Goal: Information Seeking & Learning: Learn about a topic

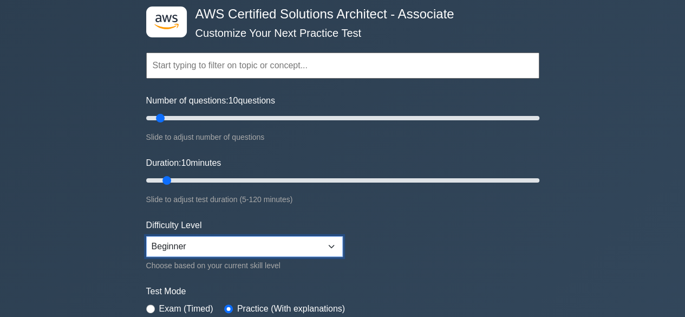
click at [232, 249] on select "Beginner Intermediate Expert" at bounding box center [244, 246] width 196 height 21
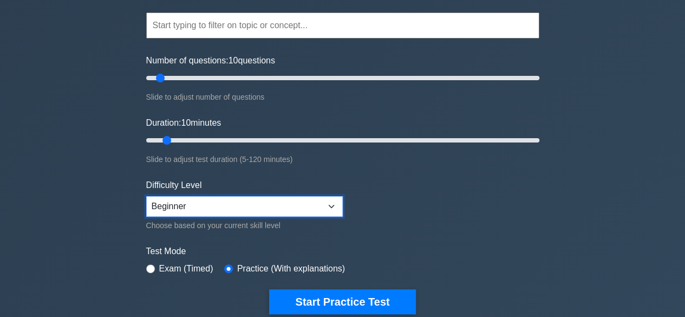
scroll to position [108, 0]
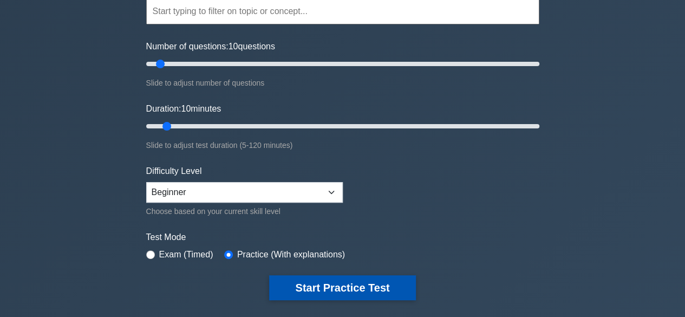
click at [318, 290] on button "Start Practice Test" at bounding box center [342, 287] width 146 height 25
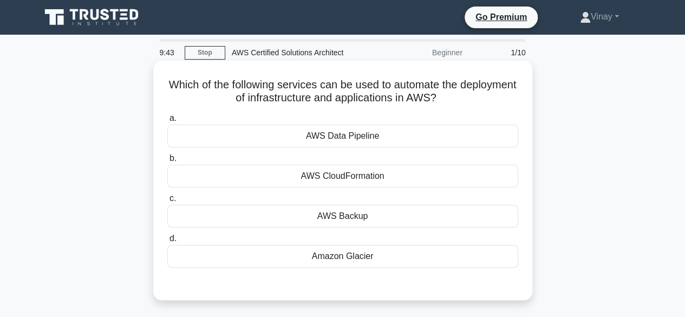
click at [435, 176] on div "AWS CloudFormation" at bounding box center [342, 176] width 351 height 23
click at [167, 162] on input "b. AWS CloudFormation" at bounding box center [167, 158] width 0 height 7
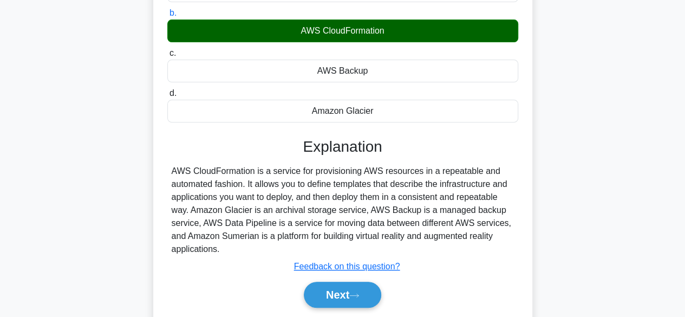
scroll to position [162, 0]
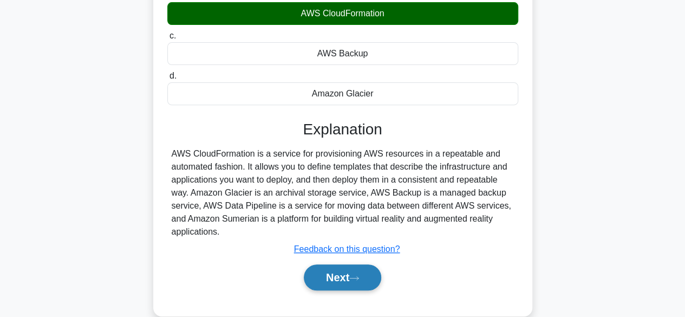
click at [358, 275] on icon at bounding box center [354, 278] width 10 height 6
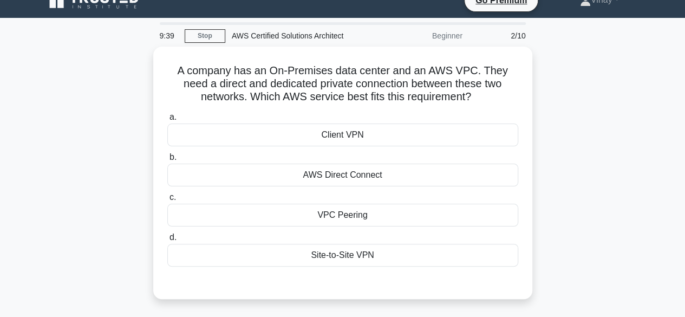
scroll to position [0, 0]
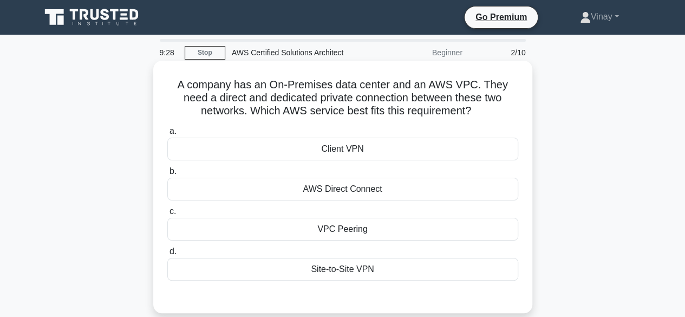
click at [418, 192] on div "AWS Direct Connect" at bounding box center [342, 189] width 351 height 23
click at [167, 175] on input "b. AWS Direct Connect" at bounding box center [167, 171] width 0 height 7
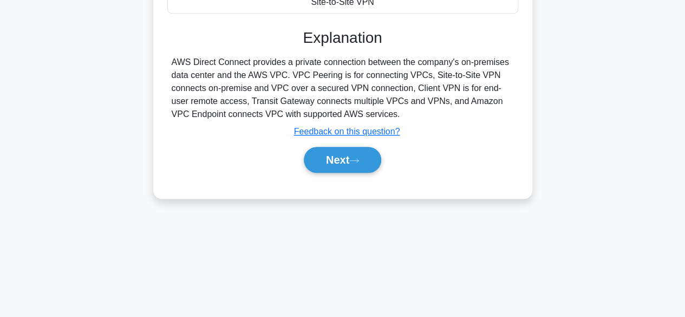
scroll to position [268, 0]
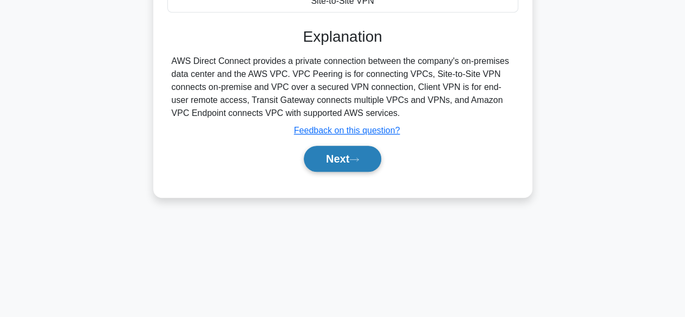
click at [344, 162] on button "Next" at bounding box center [342, 159] width 77 height 26
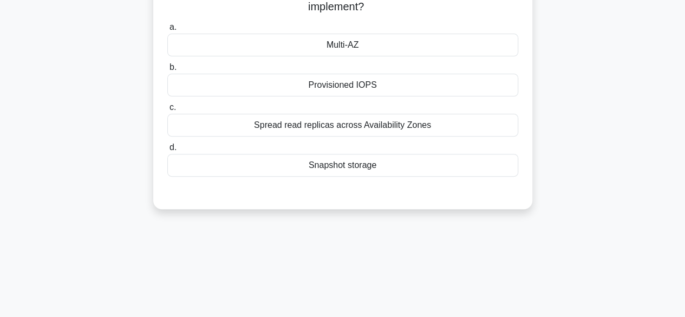
scroll to position [51, 0]
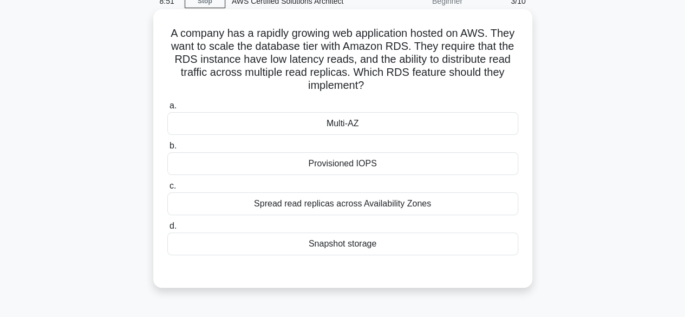
click at [448, 203] on div "Spread read replicas across Availability Zones" at bounding box center [342, 203] width 351 height 23
click at [167, 189] on input "c. Spread read replicas across Availability Zones" at bounding box center [167, 185] width 0 height 7
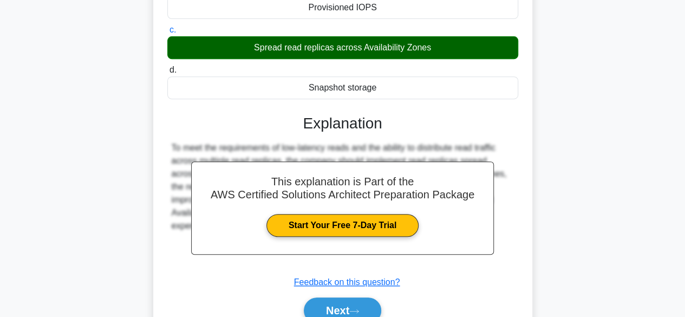
scroll to position [268, 0]
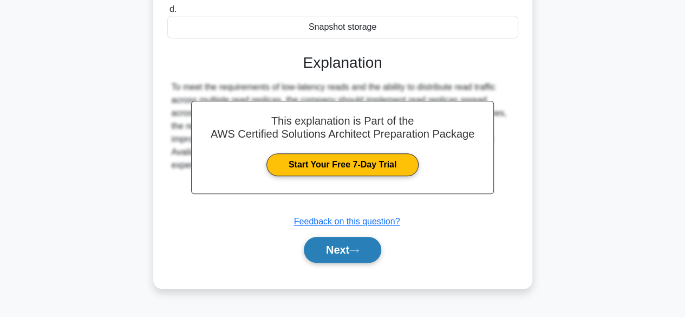
click at [355, 248] on icon at bounding box center [354, 250] width 10 height 6
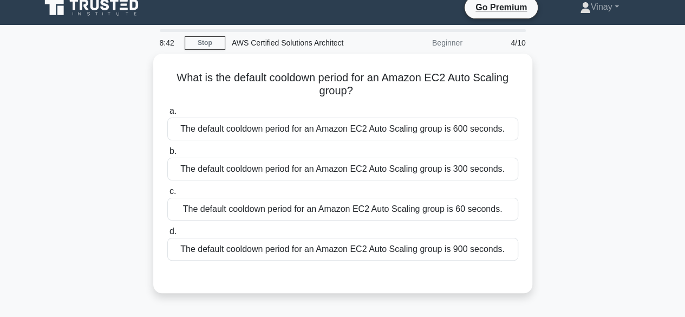
scroll to position [0, 0]
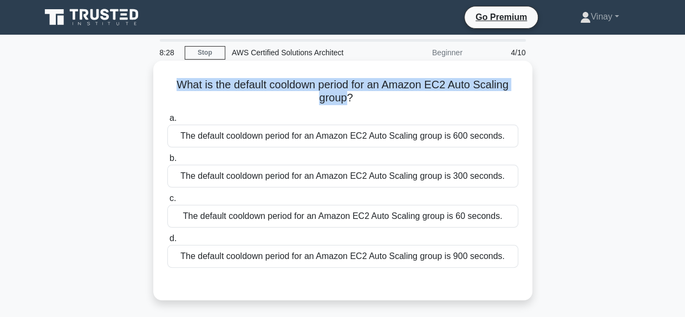
drag, startPoint x: 174, startPoint y: 84, endPoint x: 348, endPoint y: 100, distance: 174.4
click at [348, 100] on h5 "What is the default cooldown period for an Amazon EC2 Auto Scaling group? .spin…" at bounding box center [342, 91] width 353 height 27
copy h5 "What is the default cooldown period for an Amazon EC2 Auto Scaling group"
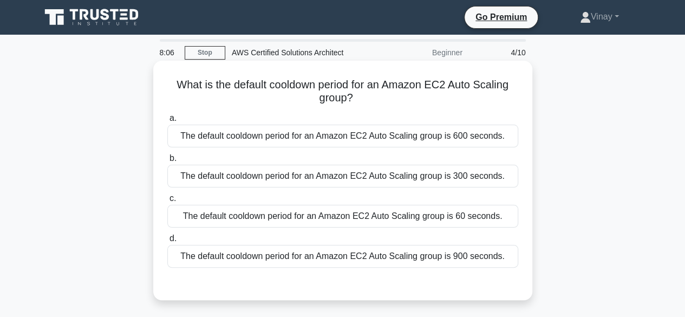
click at [268, 173] on div "The default cooldown period for an Amazon EC2 Auto Scaling group is 300 seconds." at bounding box center [342, 176] width 351 height 23
click at [167, 162] on input "b. The default cooldown period for an Amazon EC2 Auto Scaling group is 300 seco…" at bounding box center [167, 158] width 0 height 7
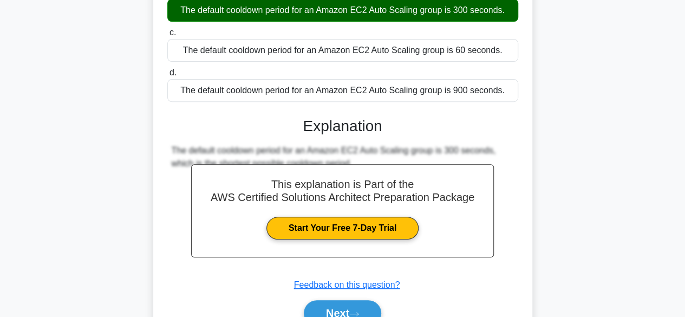
scroll to position [268, 0]
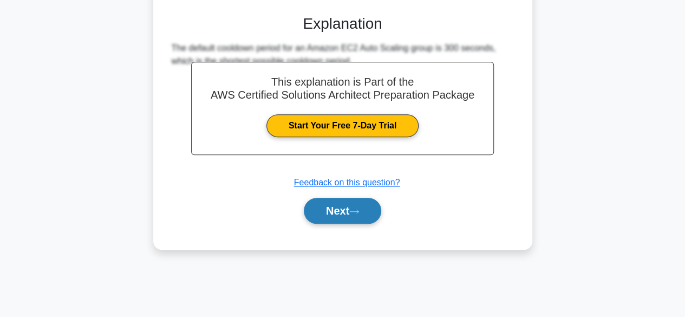
click at [336, 219] on button "Next" at bounding box center [342, 211] width 77 height 26
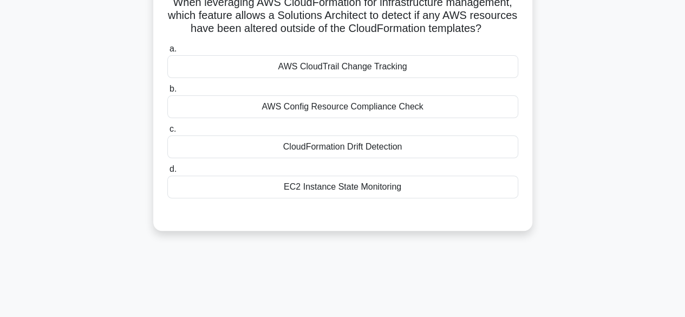
scroll to position [108, 0]
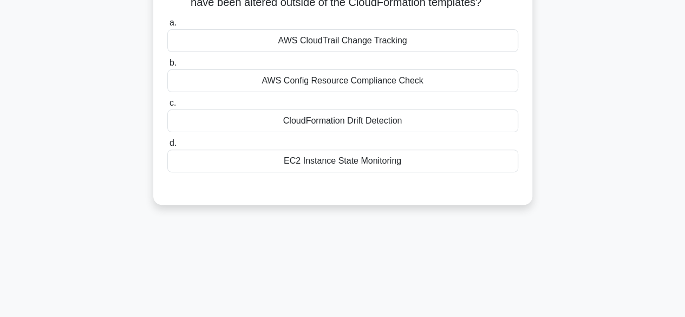
click at [409, 132] on div "CloudFormation Drift Detection" at bounding box center [342, 120] width 351 height 23
click at [167, 107] on input "c. CloudFormation Drift Detection" at bounding box center [167, 103] width 0 height 7
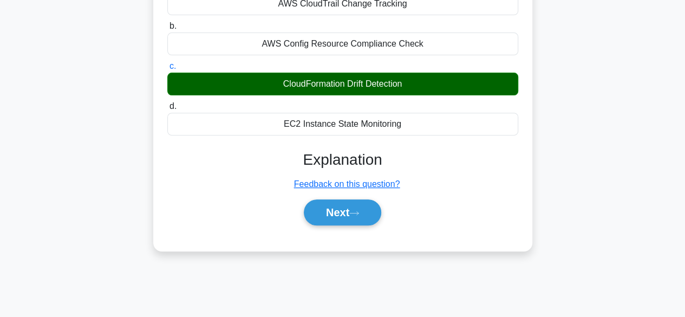
scroll to position [162, 0]
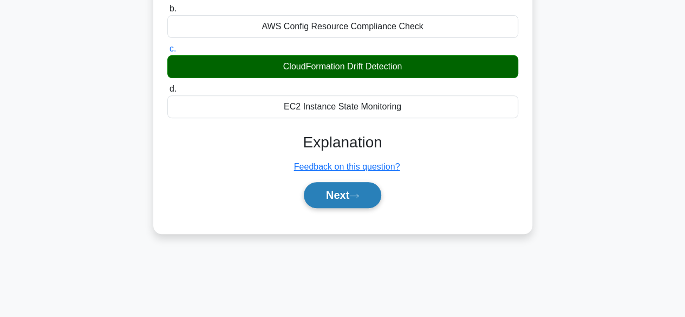
click at [358, 199] on icon at bounding box center [354, 196] width 10 height 6
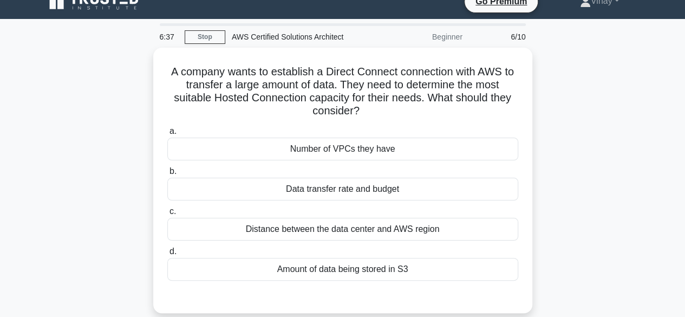
scroll to position [0, 0]
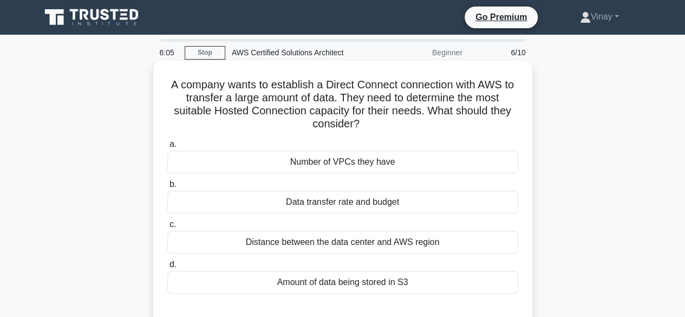
click at [440, 237] on div "Distance between the data center and AWS region" at bounding box center [342, 242] width 351 height 23
click at [167, 228] on input "c. Distance between the data center and AWS region" at bounding box center [167, 224] width 0 height 7
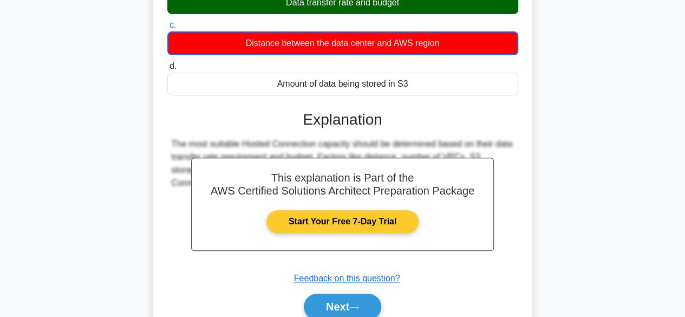
scroll to position [268, 0]
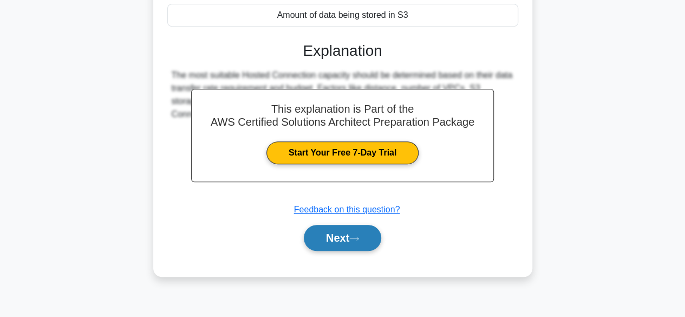
click at [344, 240] on button "Next" at bounding box center [342, 238] width 77 height 26
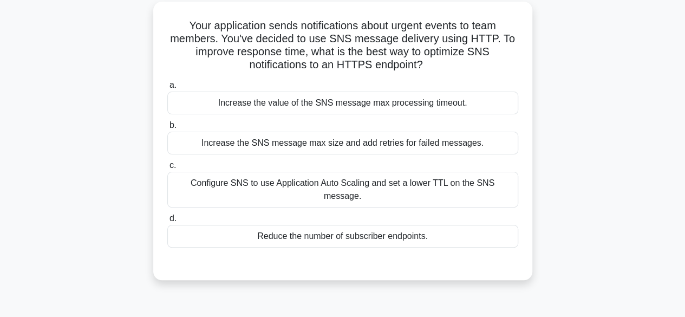
scroll to position [51, 0]
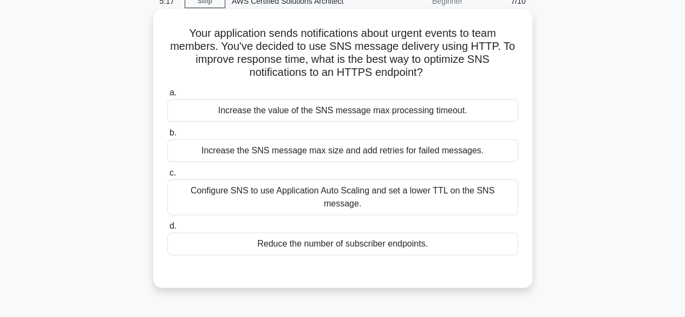
click at [241, 199] on div "Configure SNS to use Application Auto Scaling and set a lower TTL on the SNS me…" at bounding box center [342, 197] width 351 height 36
click at [167, 176] on input "c. Configure SNS to use Application Auto Scaling and set a lower TTL on the SNS…" at bounding box center [167, 172] width 0 height 7
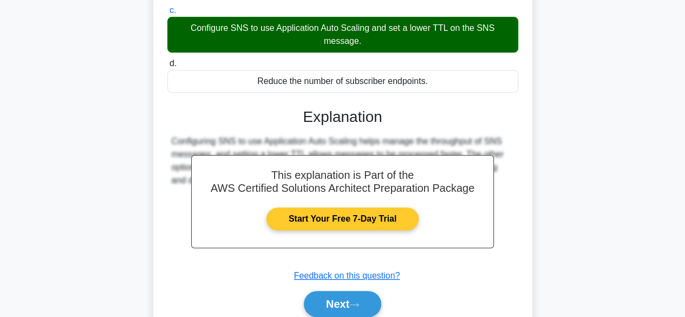
scroll to position [268, 0]
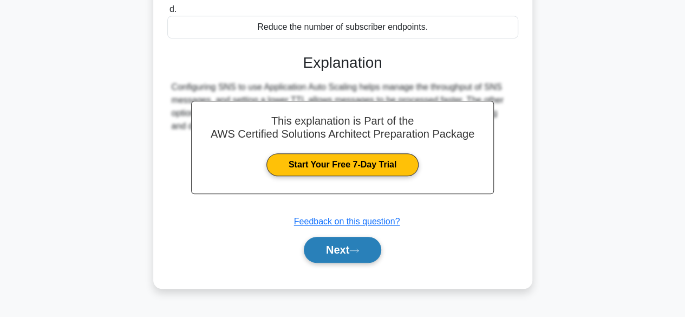
click at [339, 240] on button "Next" at bounding box center [342, 250] width 77 height 26
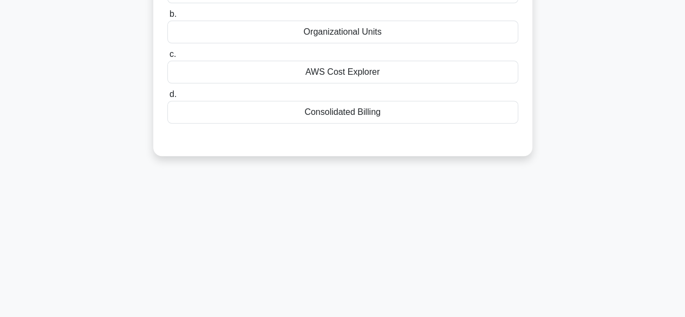
scroll to position [51, 0]
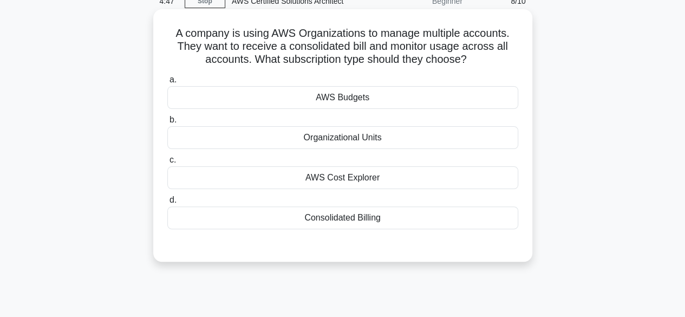
click at [351, 137] on div "Organizational Units" at bounding box center [342, 137] width 351 height 23
click at [167, 123] on input "b. Organizational Units" at bounding box center [167, 119] width 0 height 7
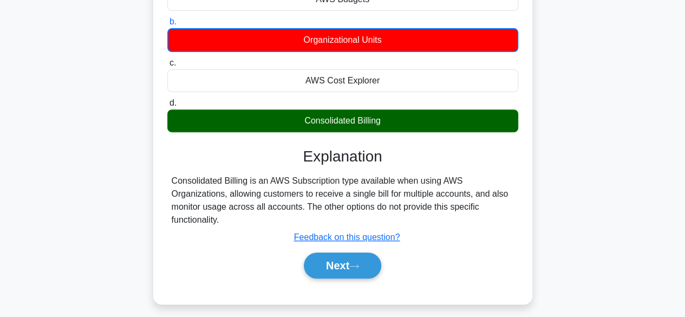
scroll to position [268, 0]
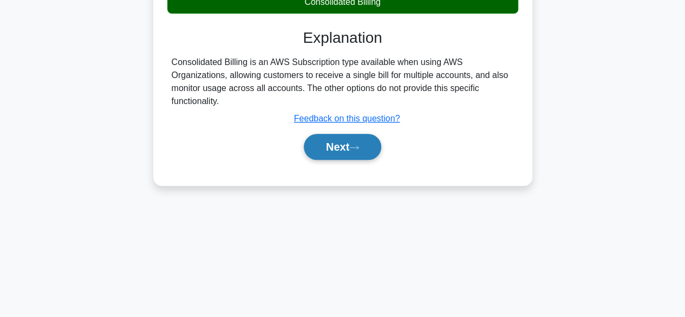
click at [347, 138] on button "Next" at bounding box center [342, 147] width 77 height 26
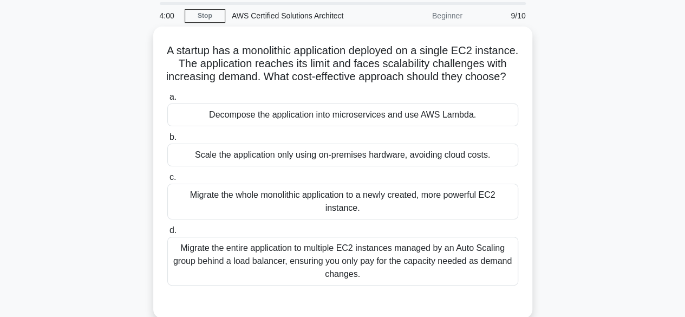
scroll to position [54, 0]
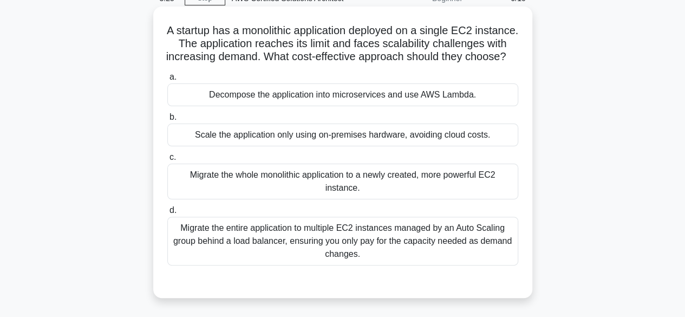
click at [384, 254] on div "Migrate the entire application to multiple EC2 instances managed by an Auto Sca…" at bounding box center [342, 240] width 351 height 49
click at [167, 214] on input "d. Migrate the entire application to multiple EC2 instances managed by an Auto …" at bounding box center [167, 210] width 0 height 7
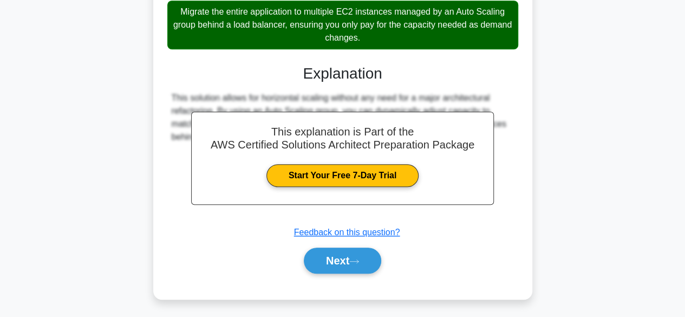
scroll to position [284, 0]
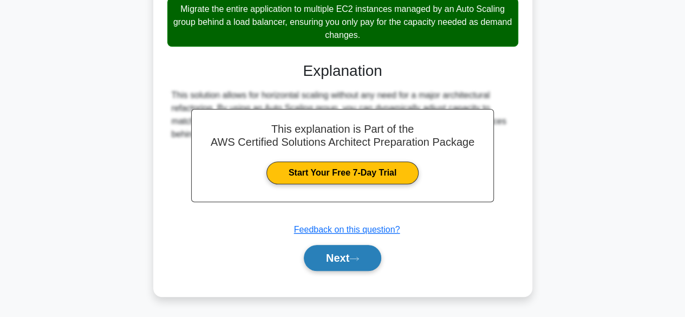
click at [320, 259] on button "Next" at bounding box center [342, 258] width 77 height 26
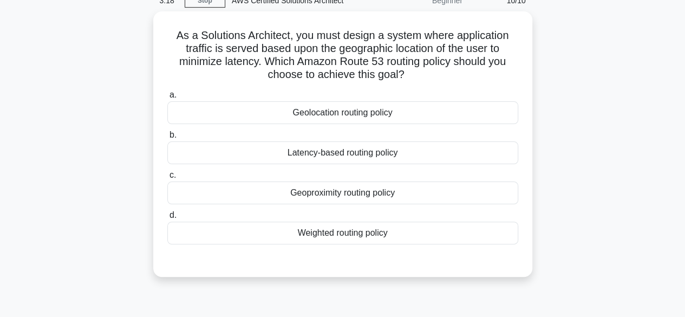
scroll to position [0, 0]
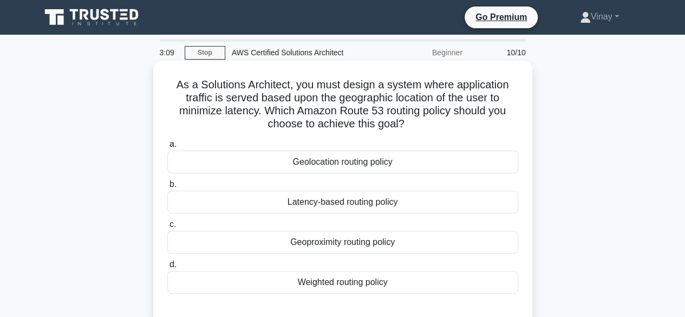
click at [365, 241] on div "Geoproximity routing policy" at bounding box center [342, 242] width 351 height 23
click at [167, 228] on input "c. Geoproximity routing policy" at bounding box center [167, 224] width 0 height 7
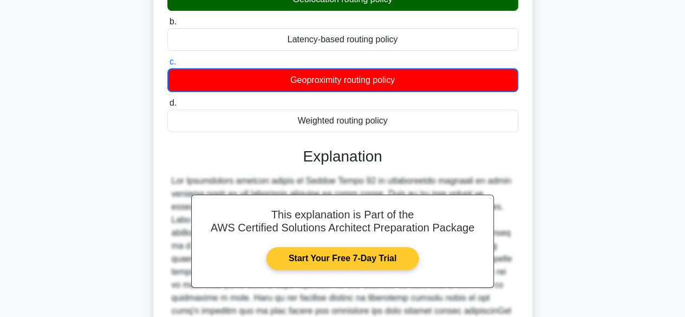
scroll to position [351, 0]
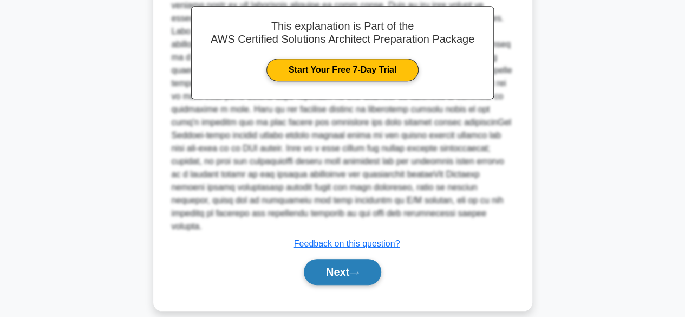
click at [350, 264] on button "Next" at bounding box center [342, 272] width 77 height 26
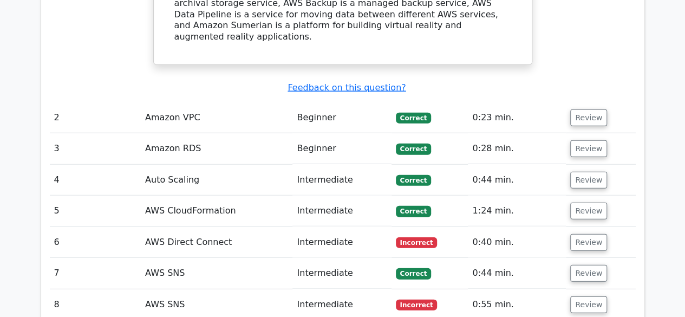
scroll to position [1299, 0]
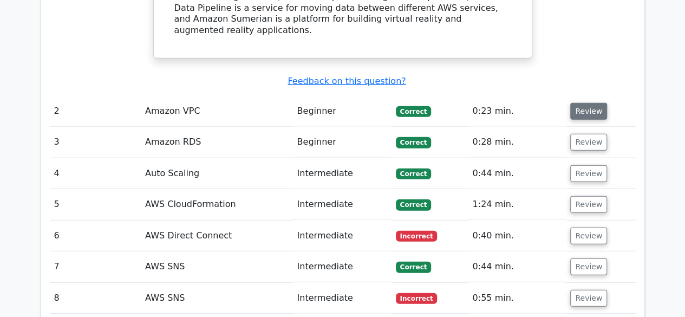
click at [584, 103] on button "Review" at bounding box center [588, 111] width 37 height 17
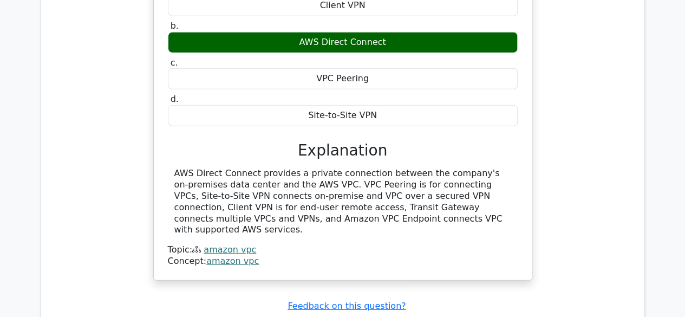
scroll to position [1569, 0]
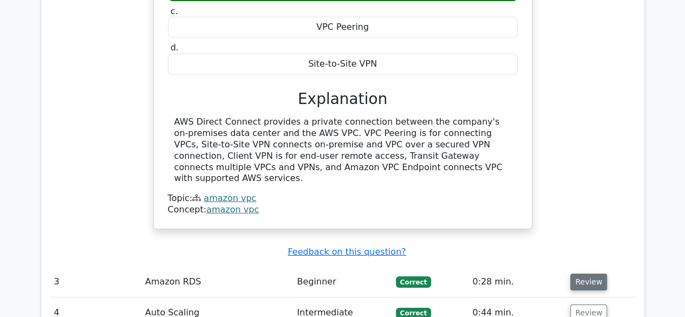
click at [575, 273] on button "Review" at bounding box center [588, 281] width 37 height 17
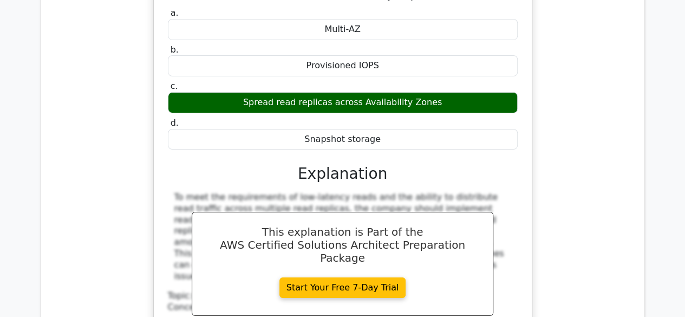
scroll to position [2165, 0]
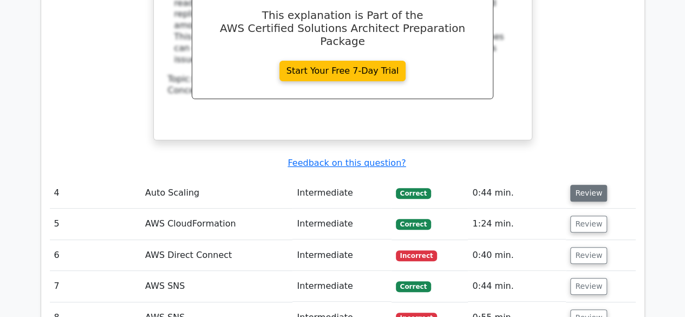
click at [592, 185] on button "Review" at bounding box center [588, 193] width 37 height 17
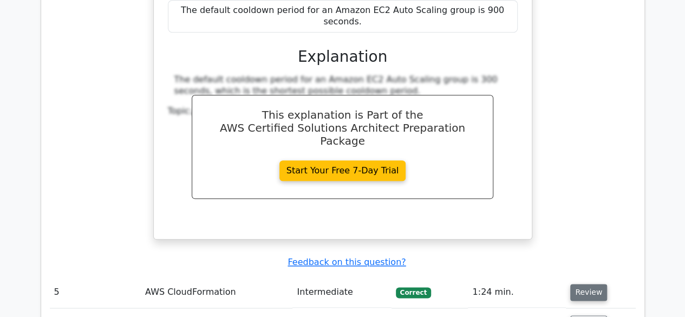
scroll to position [2598, 0]
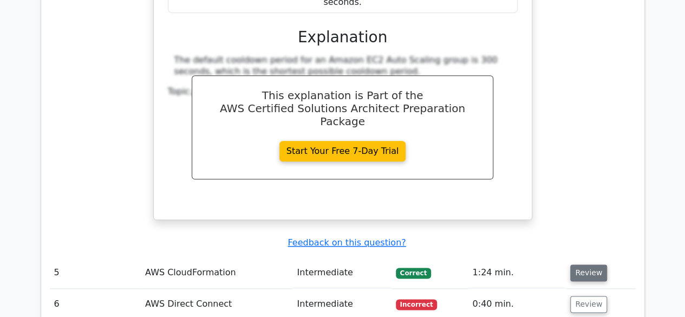
click at [579, 264] on button "Review" at bounding box center [588, 272] width 37 height 17
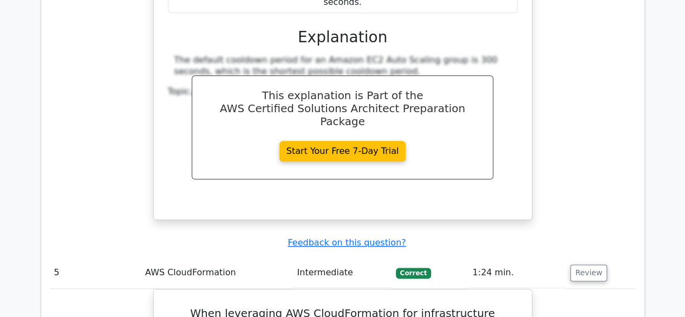
scroll to position [2652, 0]
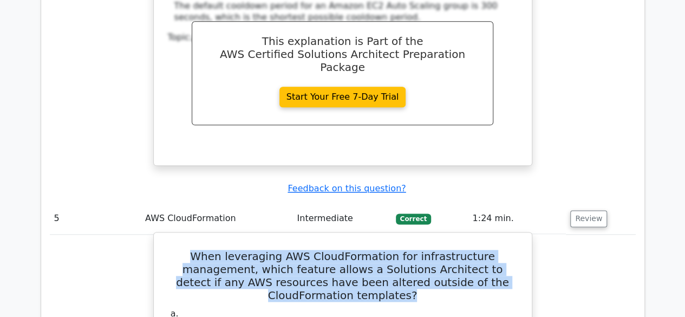
drag, startPoint x: 168, startPoint y: 110, endPoint x: 518, endPoint y: 136, distance: 351.6
copy h5 "When leveraging AWS CloudFormation for infrastructure management, which feature…"
drag, startPoint x: 280, startPoint y: 245, endPoint x: 419, endPoint y: 244, distance: 139.1
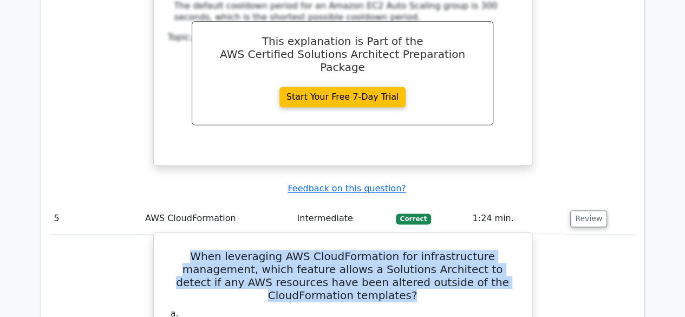
copy div "CloudFormation Drift Detection"
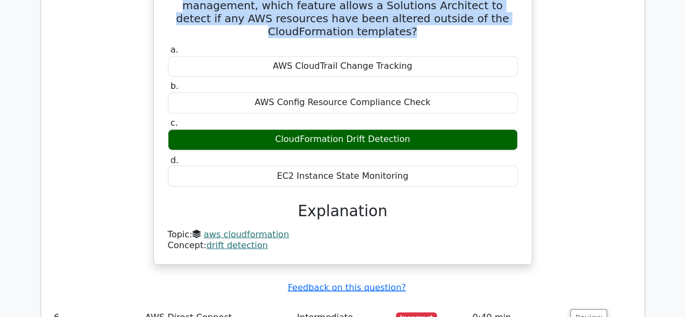
scroll to position [2922, 0]
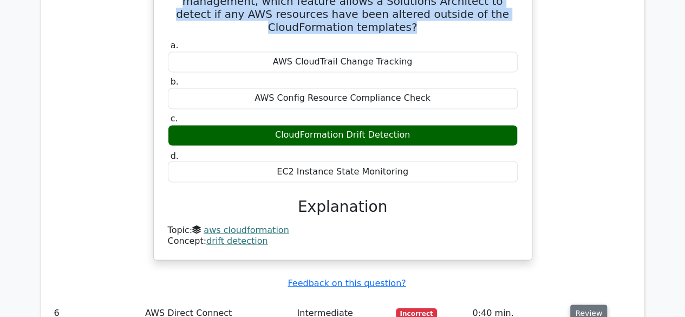
click at [581, 304] on button "Review" at bounding box center [588, 312] width 37 height 17
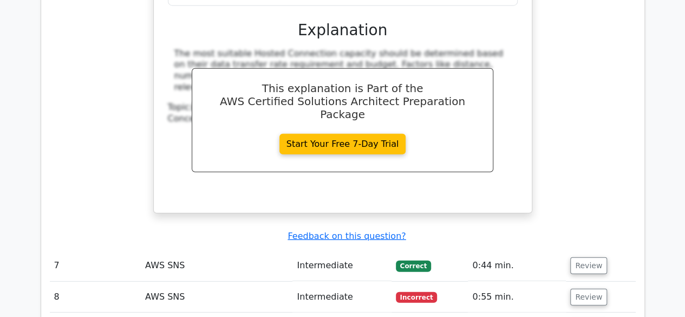
scroll to position [3464, 0]
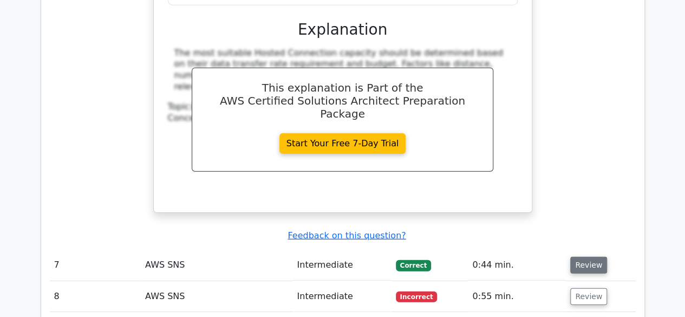
click at [583, 257] on button "Review" at bounding box center [588, 265] width 37 height 17
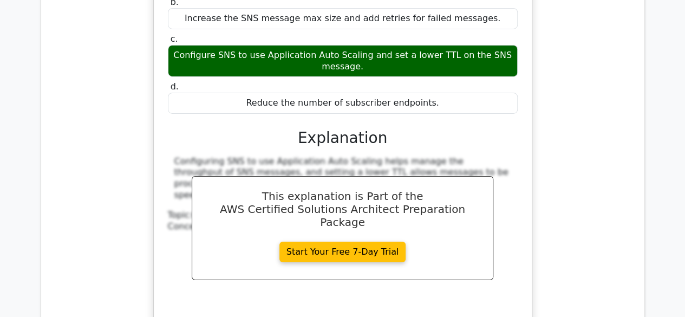
scroll to position [3897, 0]
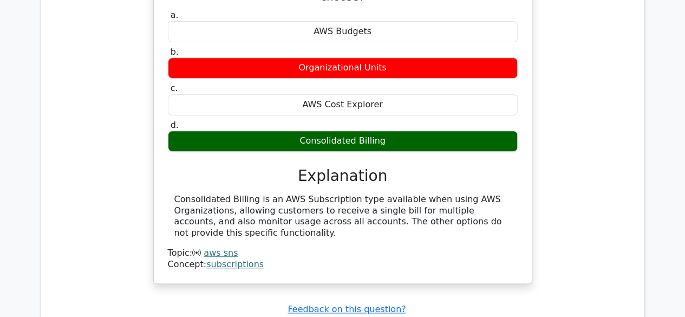
scroll to position [4330, 0]
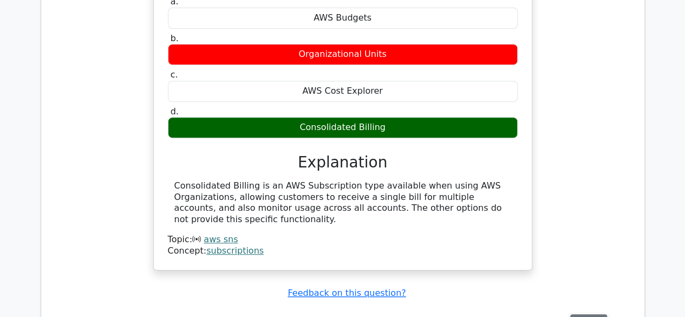
click at [576, 314] on button "Review" at bounding box center [588, 322] width 37 height 17
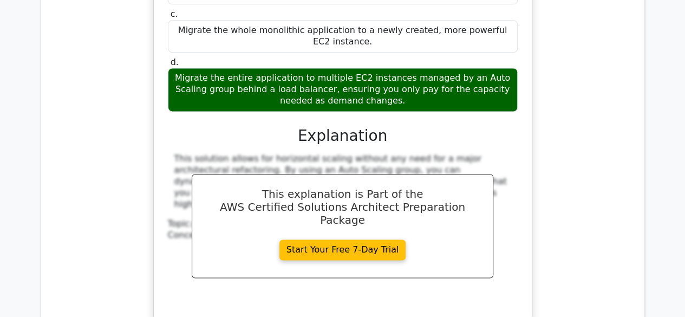
scroll to position [4817, 0]
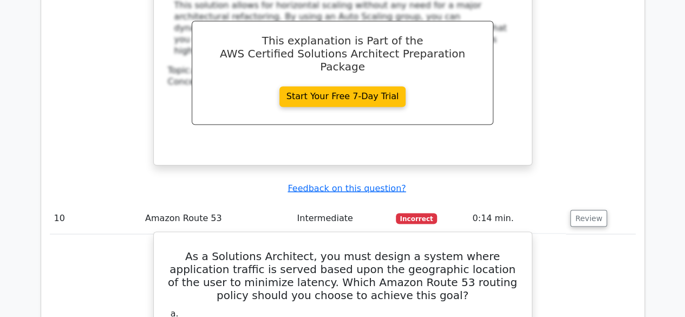
scroll to position [4979, 0]
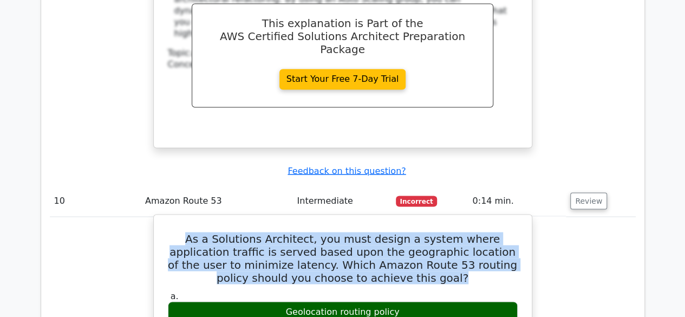
drag, startPoint x: 174, startPoint y: 64, endPoint x: 416, endPoint y: 97, distance: 243.5
click at [416, 232] on h5 "As a Solutions Architect, you must design a system where application traffic is…" at bounding box center [343, 258] width 352 height 52
copy h5 "As a Solutions Architect, you must design a system where application traffic is…"
drag, startPoint x: 291, startPoint y: 133, endPoint x: 398, endPoint y: 132, distance: 106.6
click at [398, 301] on div "Geolocation routing policy" at bounding box center [343, 311] width 350 height 21
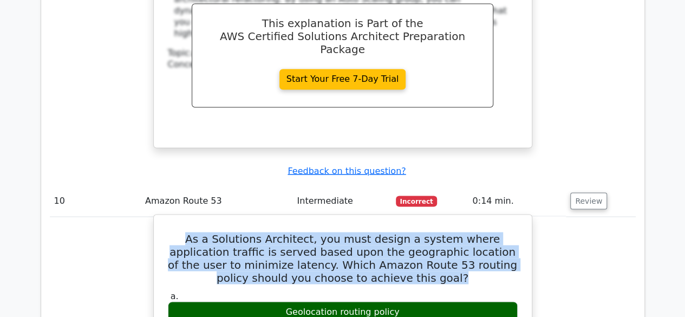
copy div "Geolocation routing policy"
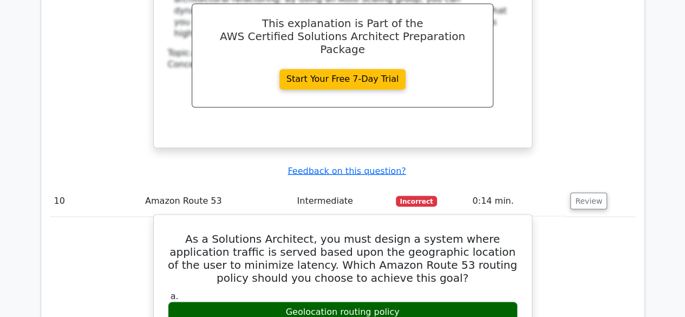
click at [300, 232] on h5 "As a Solutions Architect, you must design a system where application traffic is…" at bounding box center [343, 258] width 352 height 52
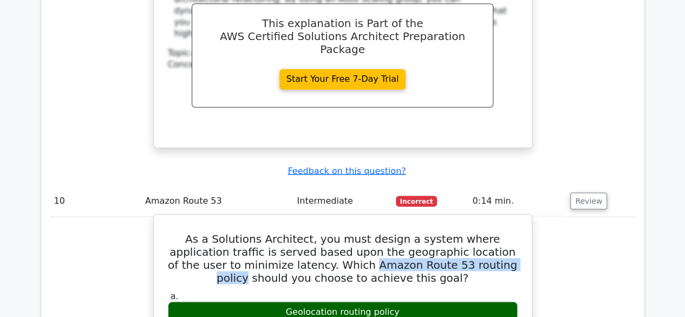
drag, startPoint x: 297, startPoint y: 86, endPoint x: 451, endPoint y: 85, distance: 154.8
click at [451, 232] on h5 "As a Solutions Architect, you must design a system where application traffic is…" at bounding box center [343, 258] width 352 height 52
copy h5 "Amazon Route 53 routing policy"
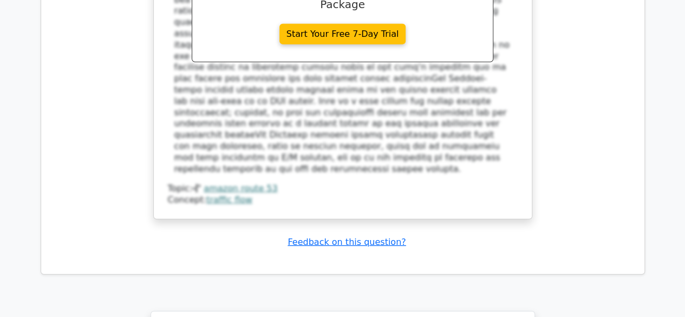
scroll to position [5683, 0]
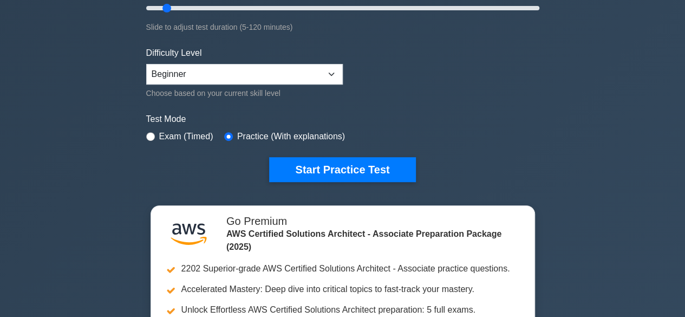
scroll to position [325, 0]
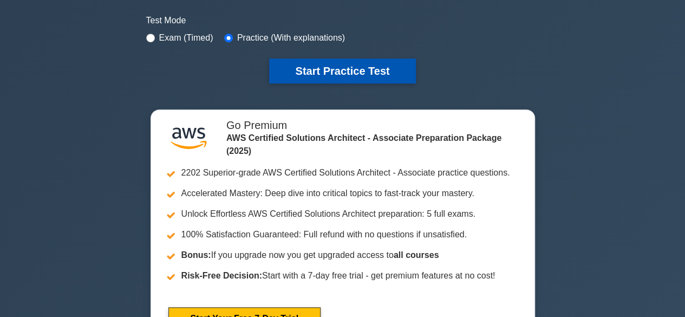
click at [331, 73] on button "Start Practice Test" at bounding box center [342, 70] width 146 height 25
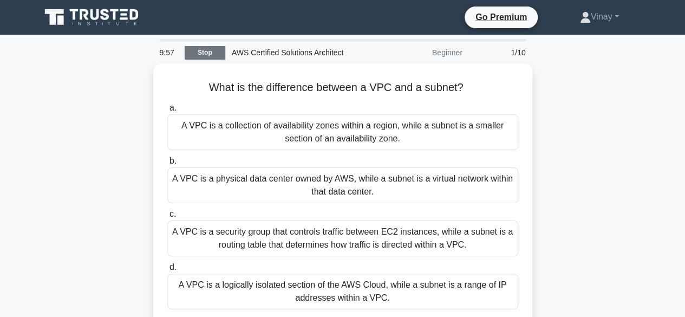
click at [198, 55] on link "Stop" at bounding box center [205, 53] width 41 height 14
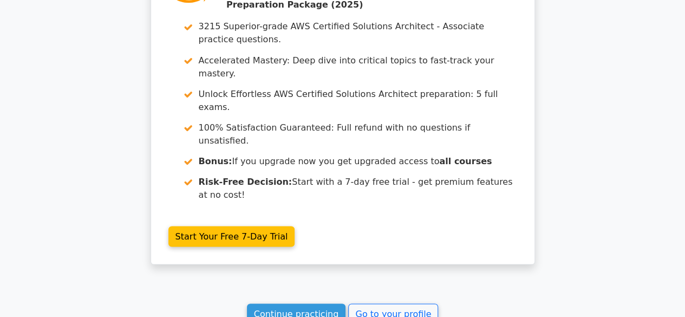
scroll to position [1017, 0]
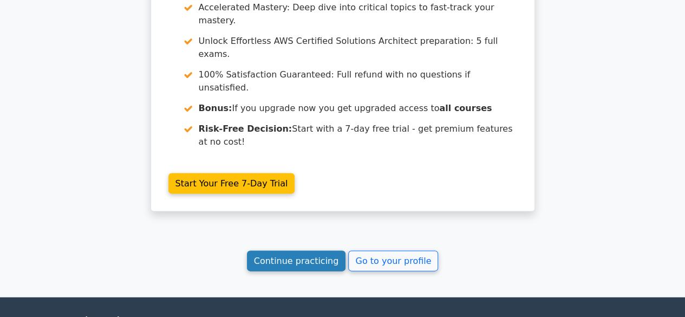
click at [314, 250] on link "Continue practicing" at bounding box center [296, 260] width 99 height 21
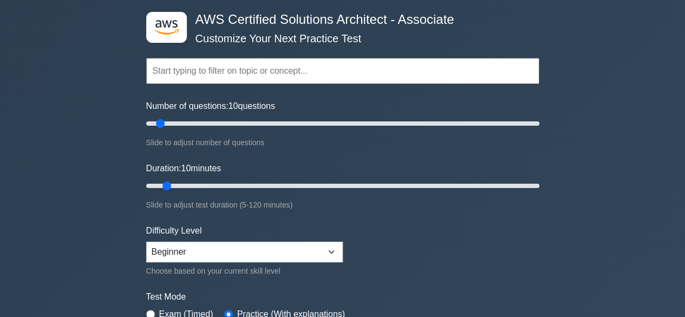
scroll to position [108, 0]
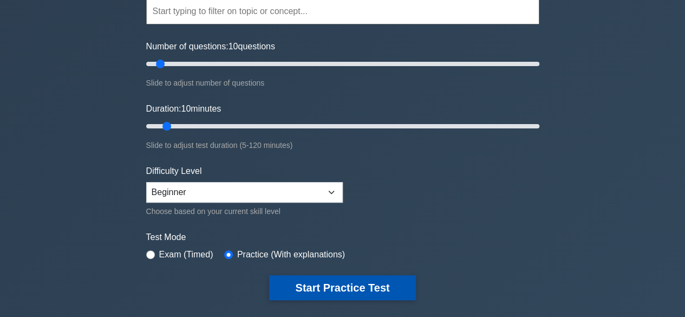
click at [344, 283] on button "Start Practice Test" at bounding box center [342, 287] width 146 height 25
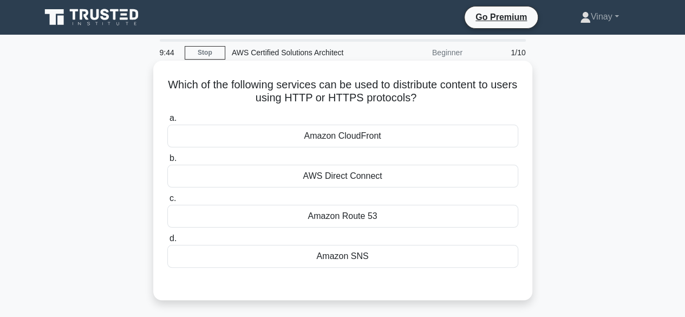
click at [369, 218] on div "Amazon Route 53" at bounding box center [342, 216] width 351 height 23
click at [167, 202] on input "c. Amazon Route 53" at bounding box center [167, 198] width 0 height 7
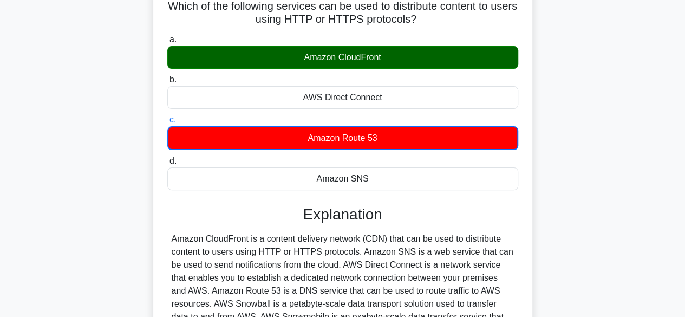
scroll to position [216, 0]
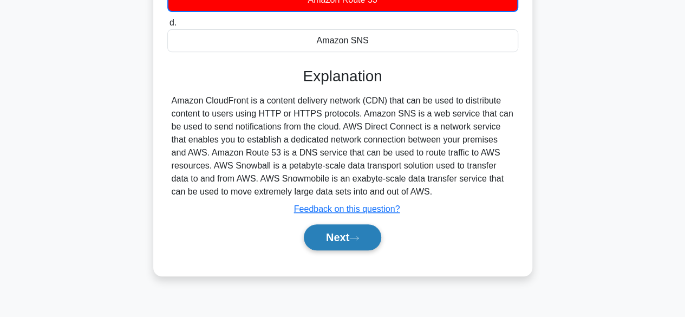
click at [358, 238] on icon at bounding box center [354, 237] width 9 height 3
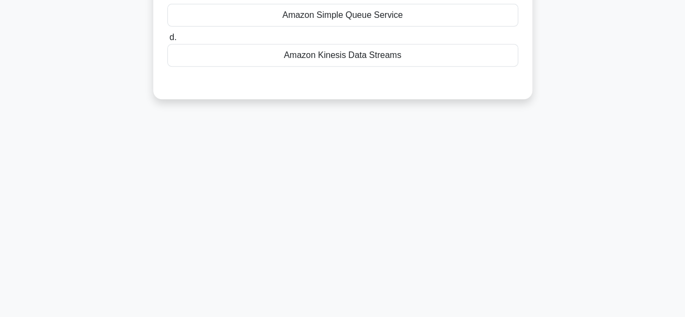
scroll to position [0, 0]
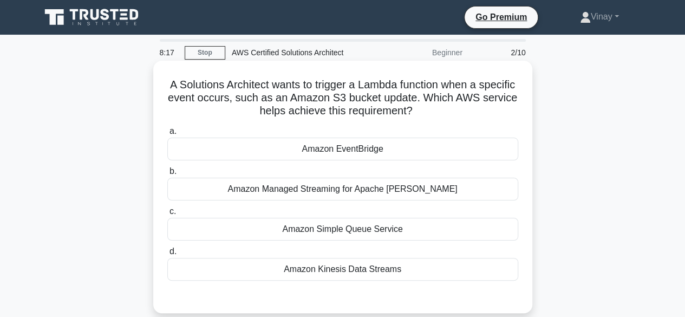
click at [304, 151] on div "Amazon EventBridge" at bounding box center [342, 148] width 351 height 23
click at [167, 135] on input "a. Amazon EventBridge" at bounding box center [167, 131] width 0 height 7
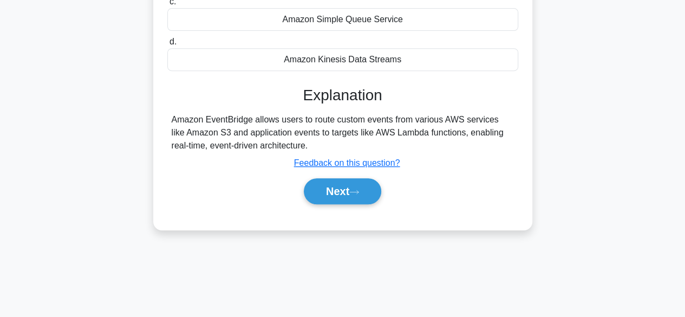
scroll to position [216, 0]
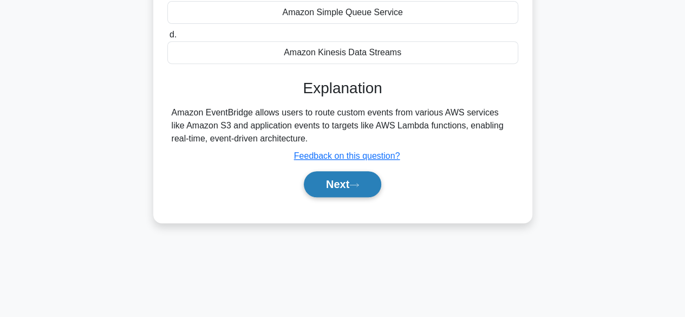
click at [331, 185] on button "Next" at bounding box center [342, 184] width 77 height 26
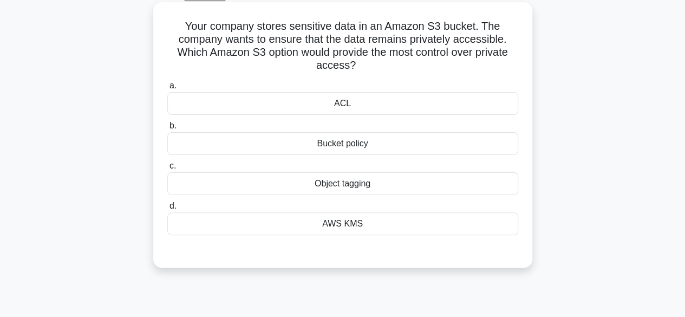
scroll to position [54, 0]
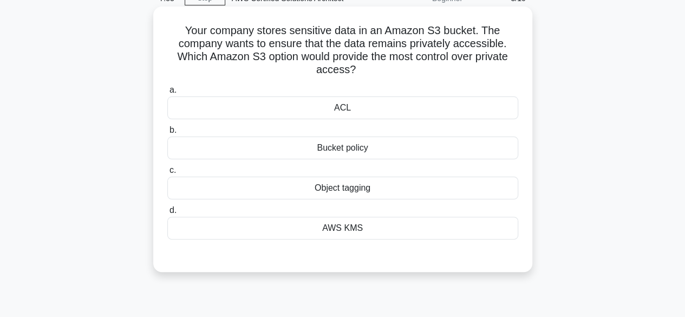
click at [351, 189] on div "Object tagging" at bounding box center [342, 187] width 351 height 23
click at [167, 174] on input "c. Object tagging" at bounding box center [167, 170] width 0 height 7
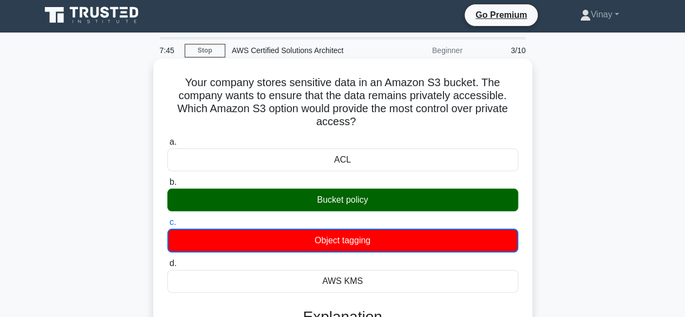
scroll to position [0, 0]
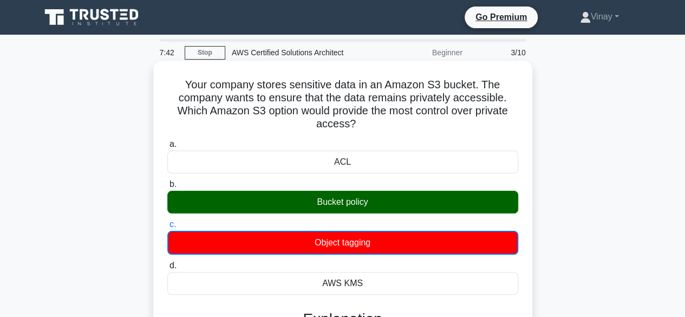
drag, startPoint x: 184, startPoint y: 86, endPoint x: 365, endPoint y: 126, distance: 185.0
click at [365, 126] on h5 "Your company stores sensitive data in an Amazon S3 bucket. The company wants to…" at bounding box center [342, 104] width 353 height 53
copy h5 "Your company stores sensitive data in an Amazon S3 bucket. The company wants to…"
drag, startPoint x: 314, startPoint y: 201, endPoint x: 372, endPoint y: 202, distance: 58.5
click at [372, 202] on div "Bucket policy" at bounding box center [342, 202] width 351 height 23
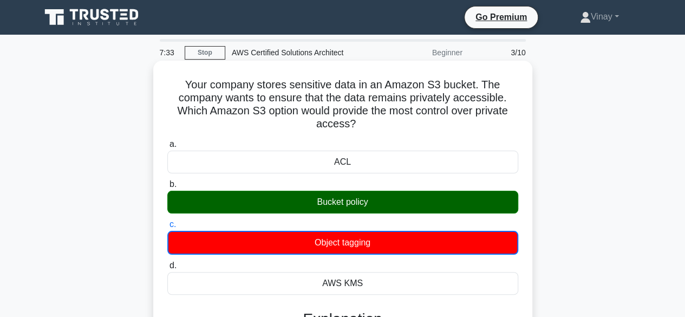
copy div "Bucket policy"
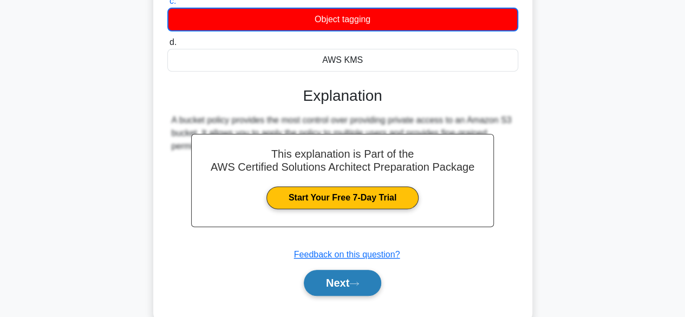
scroll to position [268, 0]
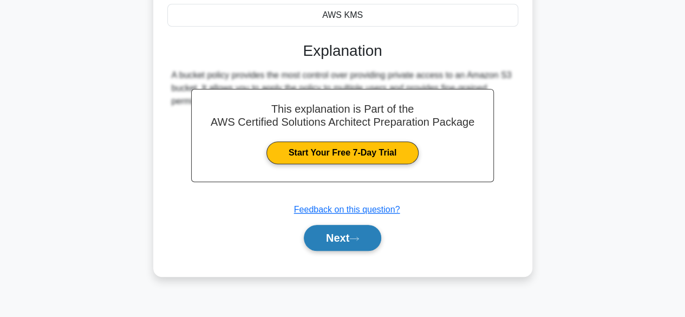
click at [350, 243] on button "Next" at bounding box center [342, 238] width 77 height 26
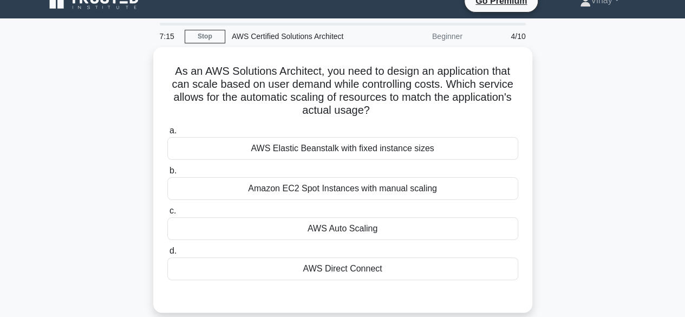
scroll to position [0, 0]
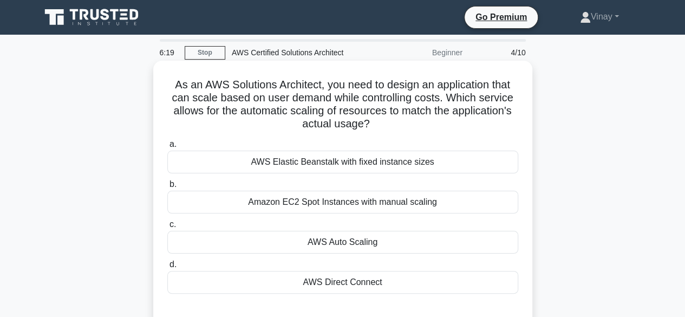
click at [306, 246] on div "AWS Auto Scaling" at bounding box center [342, 242] width 351 height 23
click at [167, 228] on input "c. AWS Auto Scaling" at bounding box center [167, 224] width 0 height 7
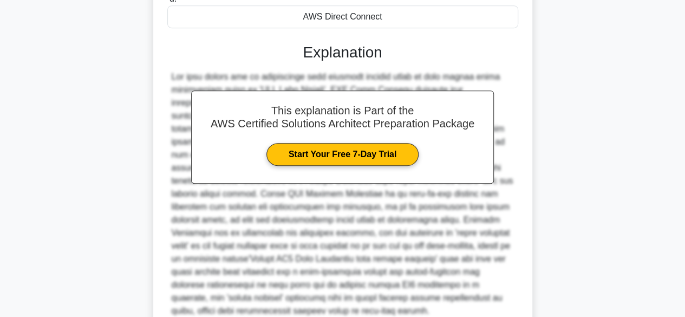
scroll to position [325, 0]
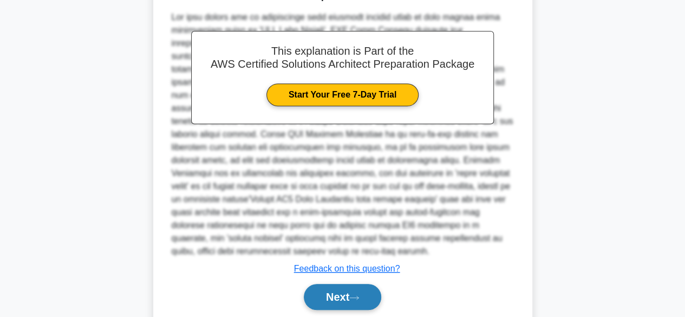
click at [323, 284] on button "Next" at bounding box center [342, 297] width 77 height 26
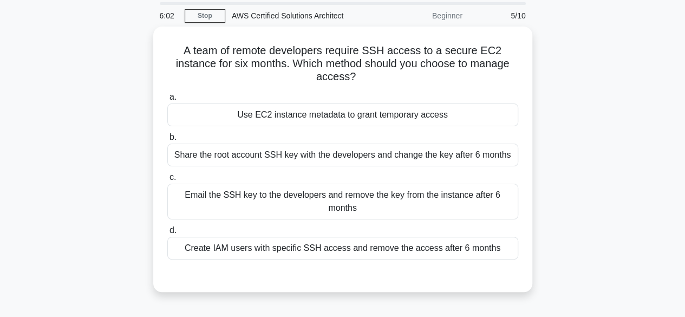
scroll to position [54, 0]
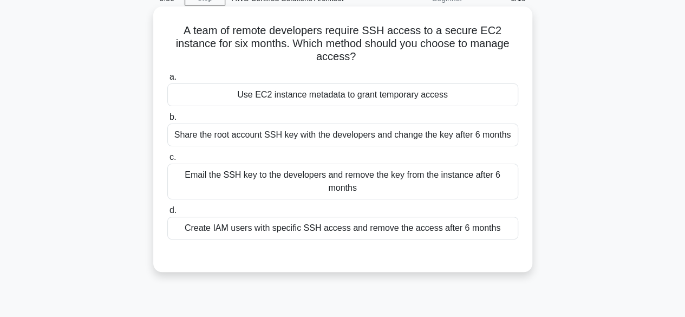
click at [286, 231] on div "Create IAM users with specific SSH access and remove the access after 6 months" at bounding box center [342, 227] width 351 height 23
click at [167, 214] on input "d. Create IAM users with specific SSH access and remove the access after 6 mont…" at bounding box center [167, 210] width 0 height 7
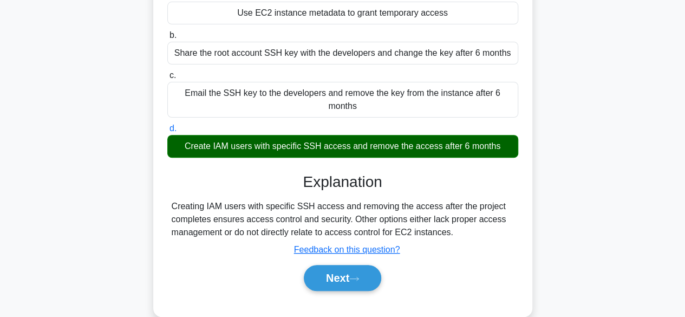
scroll to position [268, 0]
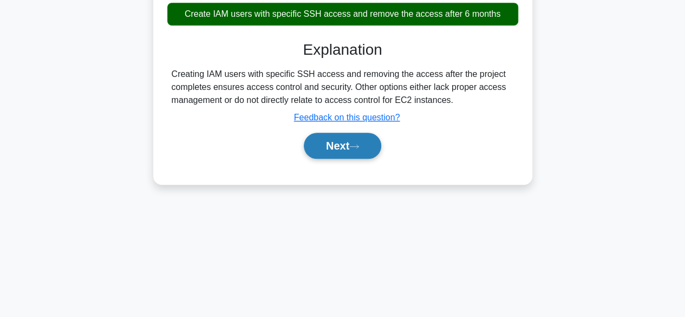
click at [340, 151] on button "Next" at bounding box center [342, 146] width 77 height 26
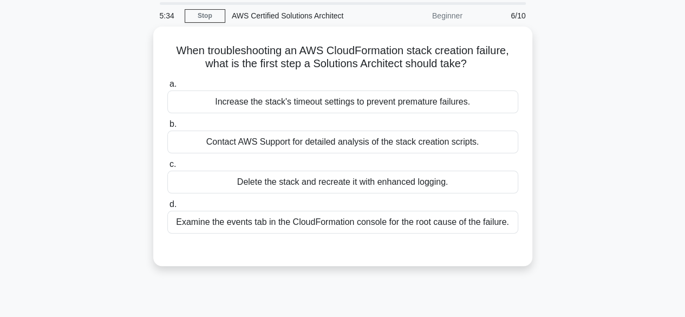
scroll to position [54, 0]
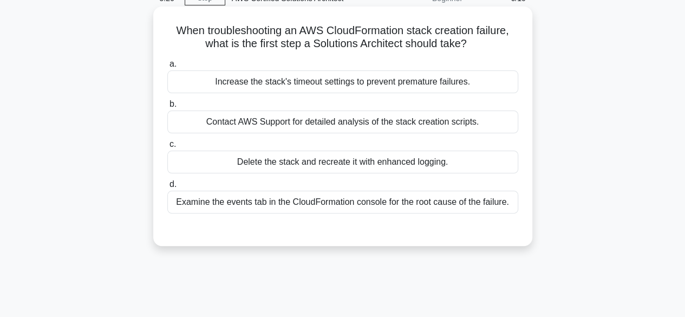
click at [287, 201] on div "Examine the events tab in the CloudFormation console for the root cause of the …" at bounding box center [342, 202] width 351 height 23
click at [167, 188] on input "d. Examine the events tab in the CloudFormation console for the root cause of t…" at bounding box center [167, 184] width 0 height 7
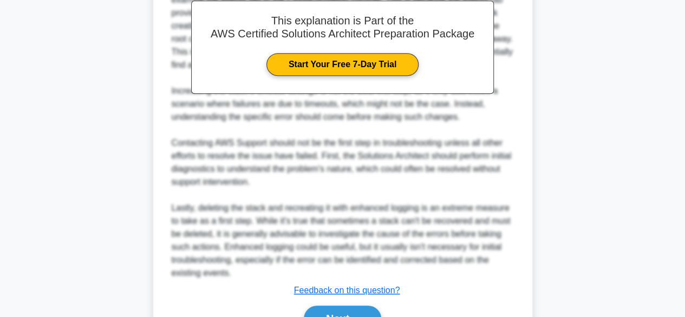
scroll to position [401, 0]
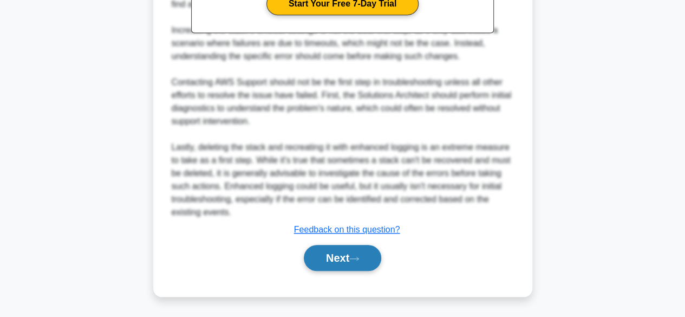
click at [361, 254] on button "Next" at bounding box center [342, 258] width 77 height 26
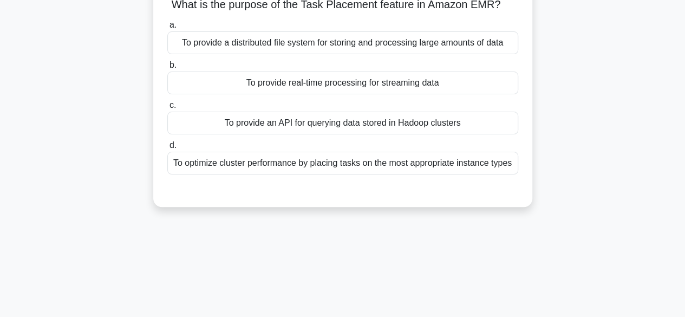
scroll to position [0, 0]
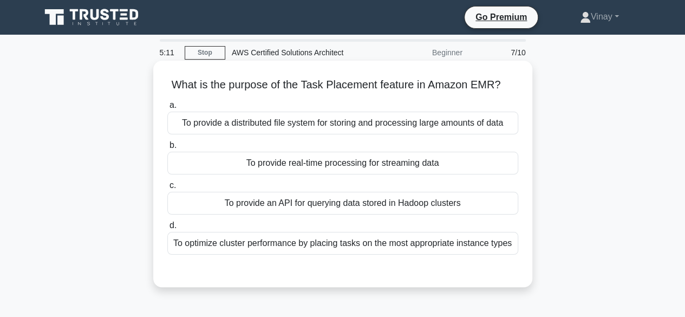
click at [261, 237] on div "To optimize cluster performance by placing tasks on the most appropriate instan…" at bounding box center [342, 243] width 351 height 23
click at [167, 229] on input "d. To optimize cluster performance by placing tasks on the most appropriate ins…" at bounding box center [167, 225] width 0 height 7
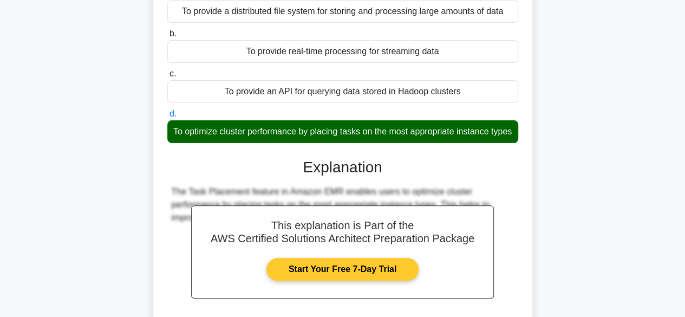
scroll to position [268, 0]
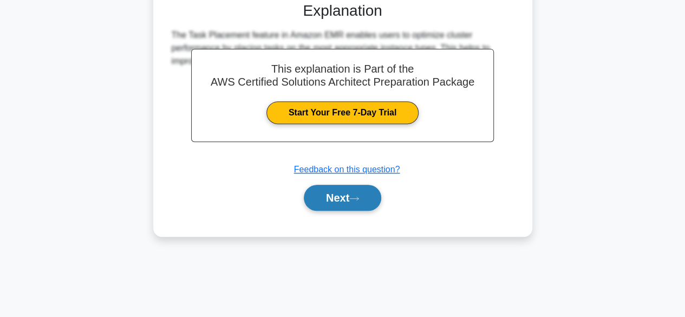
click at [321, 211] on button "Next" at bounding box center [342, 198] width 77 height 26
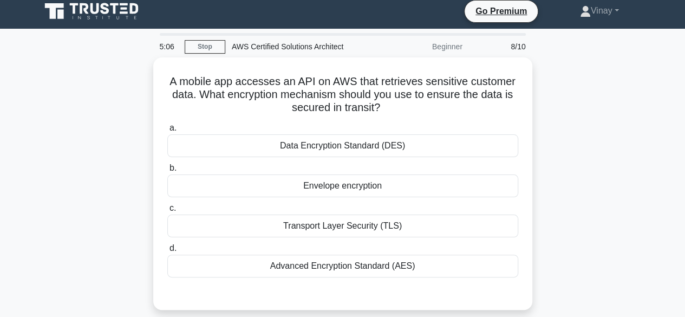
scroll to position [0, 0]
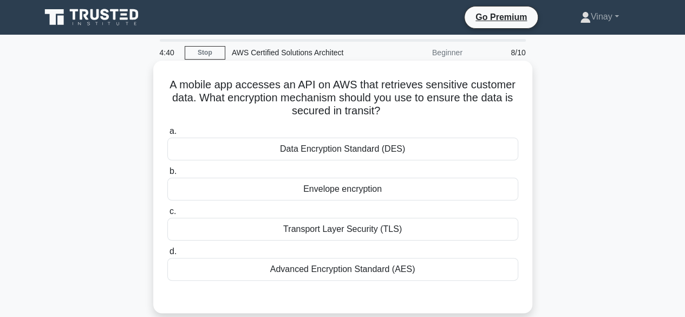
click at [340, 269] on div "Advanced Encryption Standard (AES)" at bounding box center [342, 269] width 351 height 23
click at [167, 255] on input "d. Advanced Encryption Standard (AES)" at bounding box center [167, 251] width 0 height 7
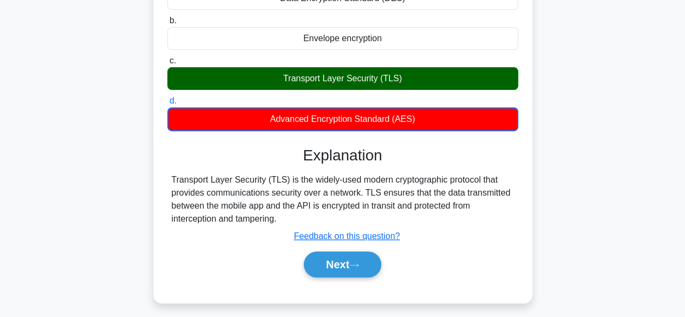
scroll to position [162, 0]
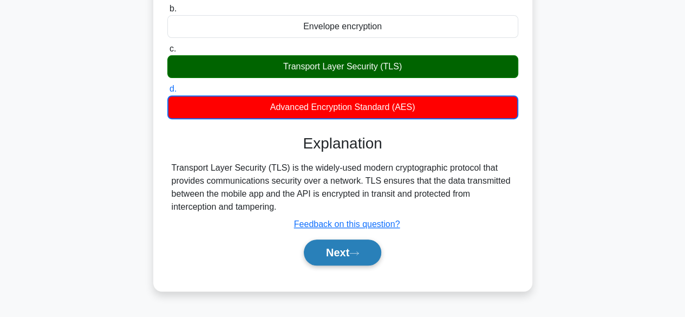
click at [315, 256] on button "Next" at bounding box center [342, 252] width 77 height 26
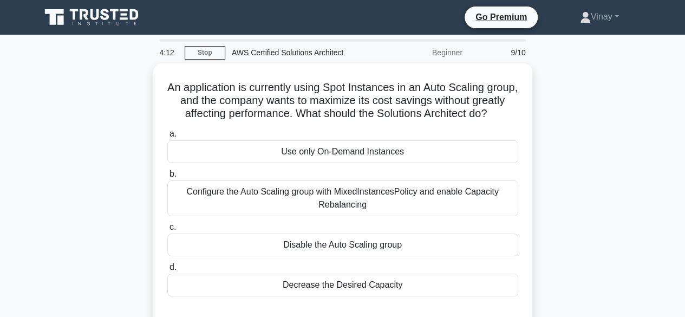
scroll to position [54, 0]
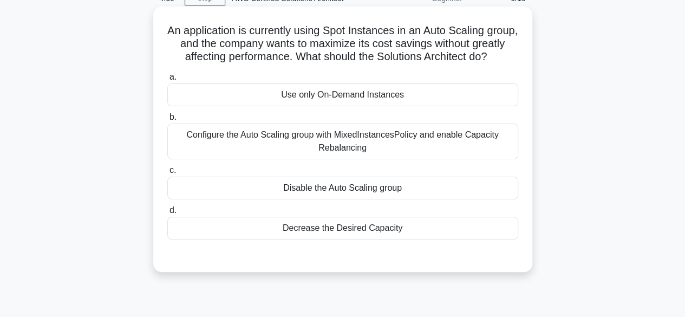
click at [281, 157] on div "Configure the Auto Scaling group with MixedInstancesPolicy and enable Capacity …" at bounding box center [342, 141] width 351 height 36
click at [167, 121] on input "b. Configure the Auto Scaling group with MixedInstancesPolicy and enable Capaci…" at bounding box center [167, 117] width 0 height 7
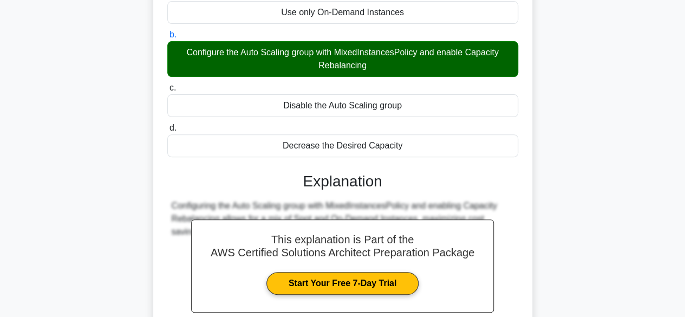
scroll to position [268, 0]
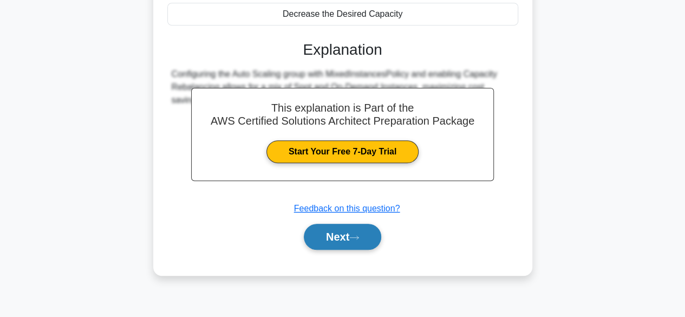
click at [355, 240] on icon at bounding box center [354, 237] width 10 height 6
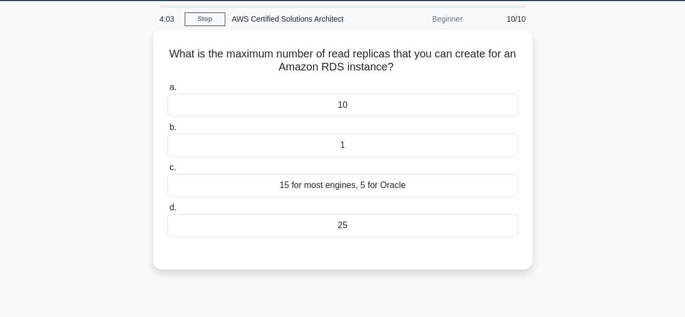
scroll to position [0, 0]
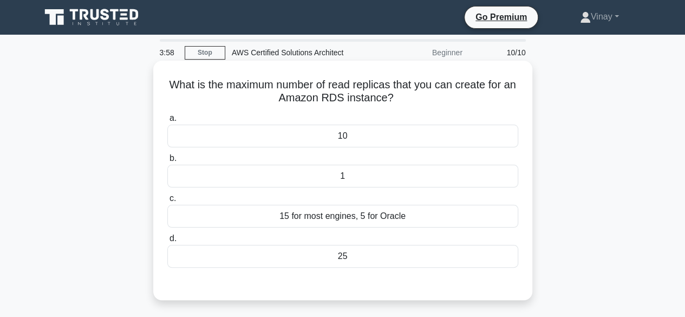
click at [308, 220] on div "15 for most engines, 5 for Oracle" at bounding box center [342, 216] width 351 height 23
click at [167, 202] on input "c. 15 for most engines, 5 for Oracle" at bounding box center [167, 198] width 0 height 7
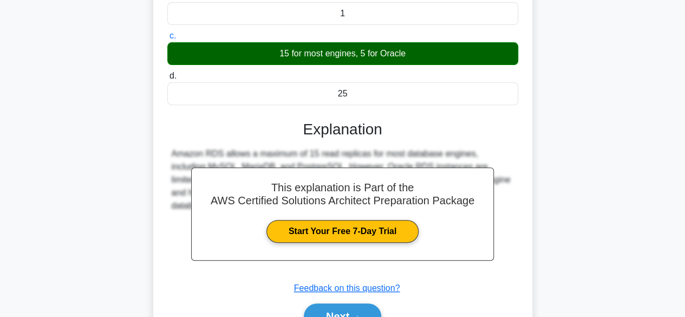
scroll to position [268, 0]
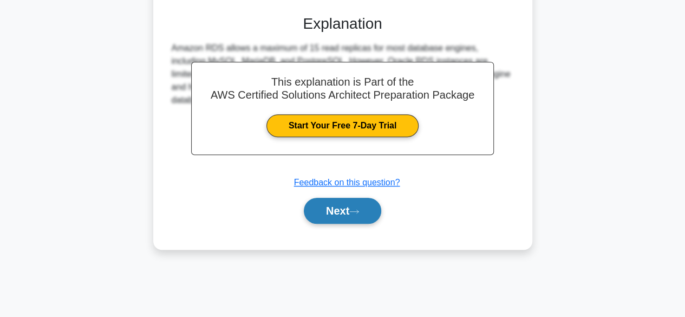
click at [331, 210] on button "Next" at bounding box center [342, 211] width 77 height 26
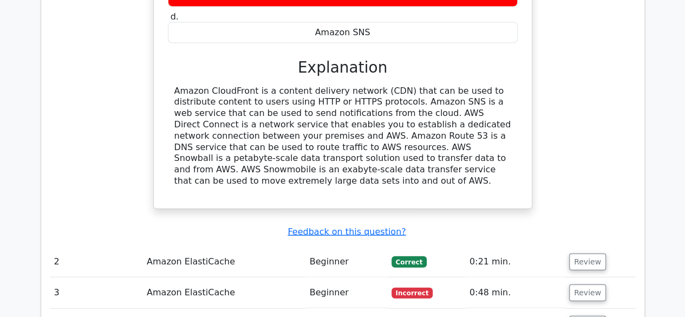
scroll to position [1137, 0]
